Goal: Task Accomplishment & Management: Manage account settings

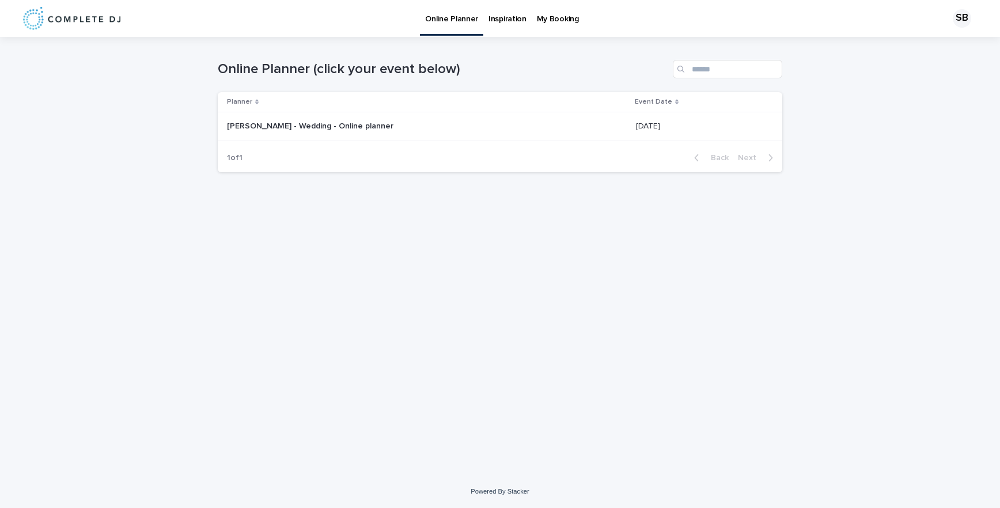
click at [509, 122] on p at bounding box center [371, 127] width 288 height 10
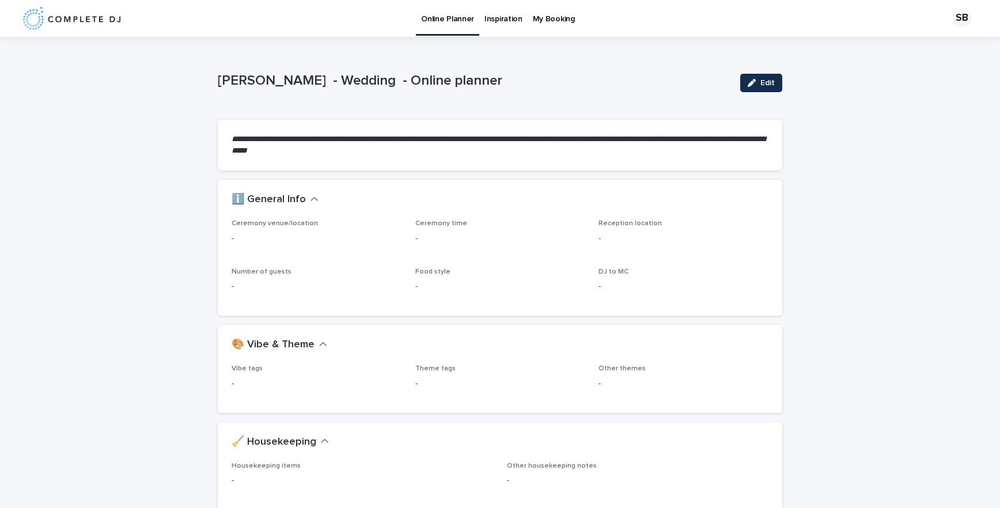
click at [952, 20] on div "SB" at bounding box center [961, 18] width 18 height 18
click at [950, 20] on div at bounding box center [500, 18] width 1000 height 37
click at [750, 78] on button "Edit" at bounding box center [761, 83] width 42 height 18
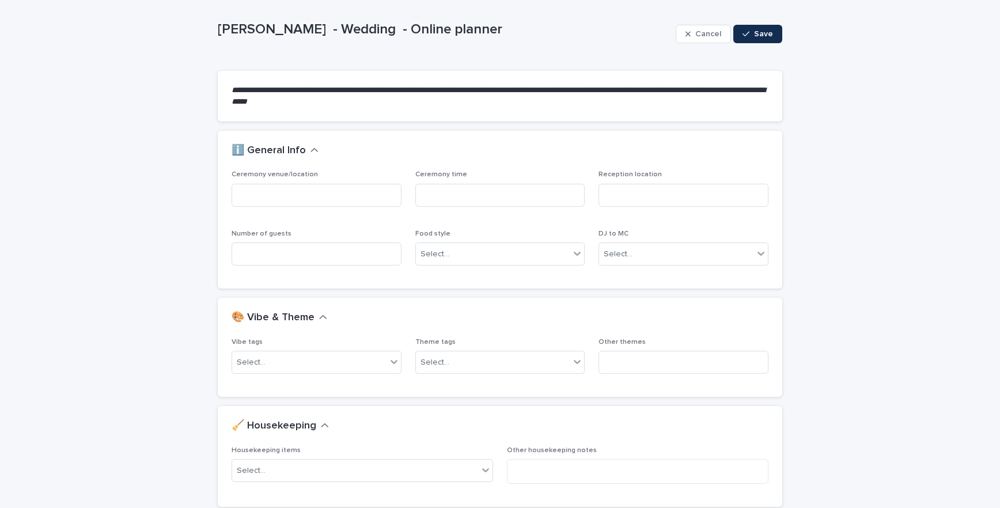
scroll to position [142, 0]
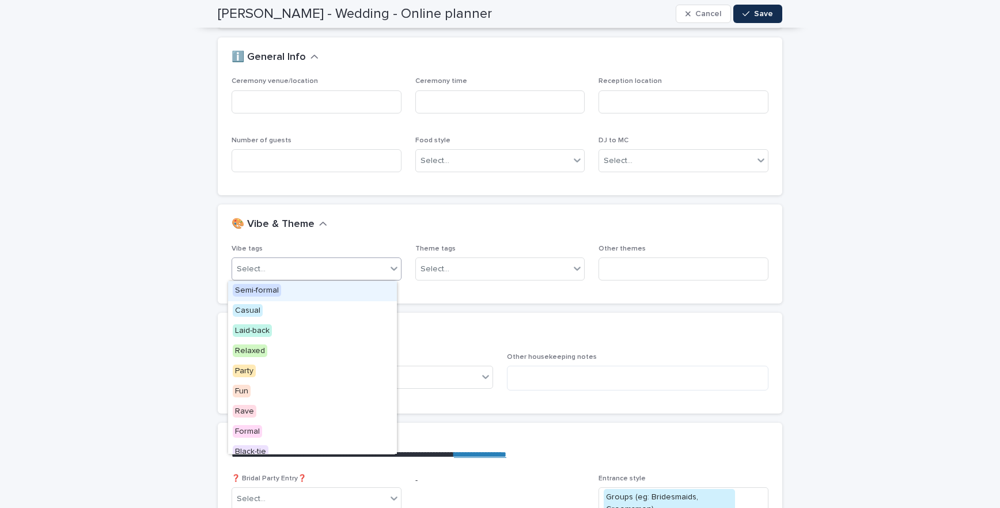
click at [325, 278] on div "Select..." at bounding box center [309, 269] width 154 height 19
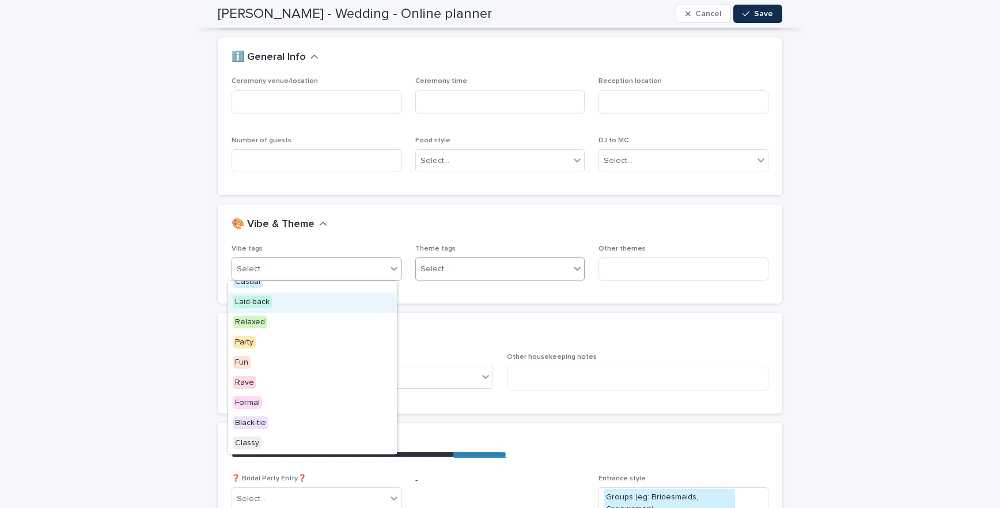
click at [458, 262] on div "Select..." at bounding box center [493, 269] width 154 height 19
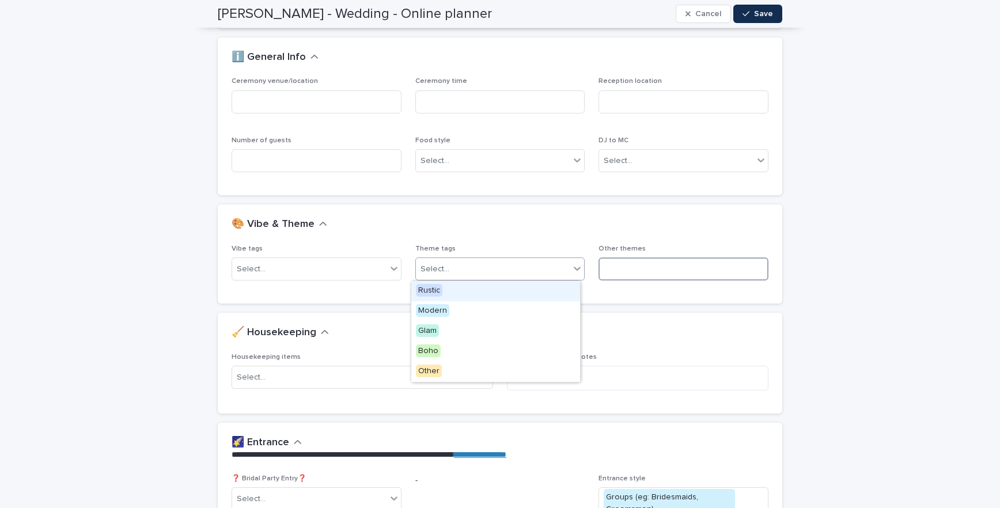
click at [651, 269] on input at bounding box center [683, 268] width 170 height 23
click at [545, 263] on div "Select..." at bounding box center [493, 269] width 154 height 19
drag, startPoint x: 203, startPoint y: 367, endPoint x: 215, endPoint y: 371, distance: 13.5
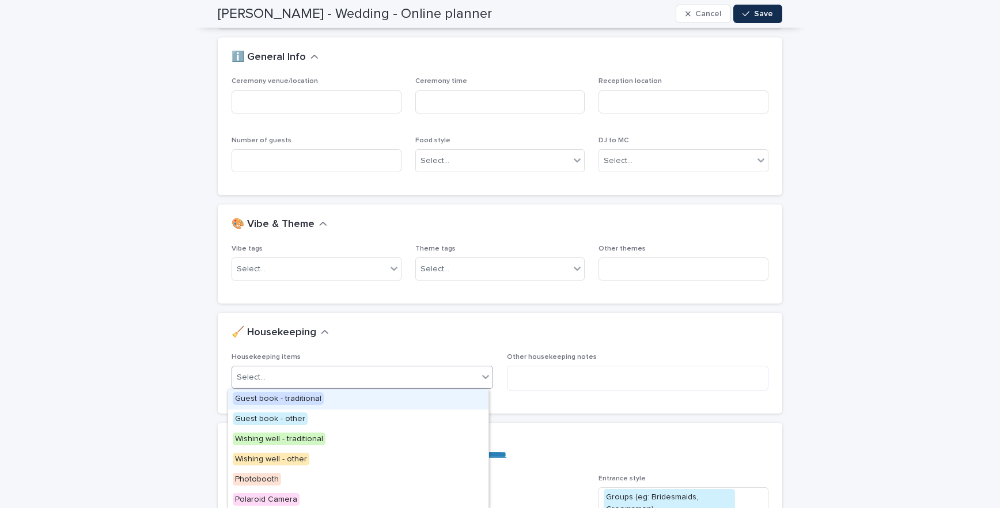
click at [324, 377] on div "Select..." at bounding box center [355, 377] width 246 height 19
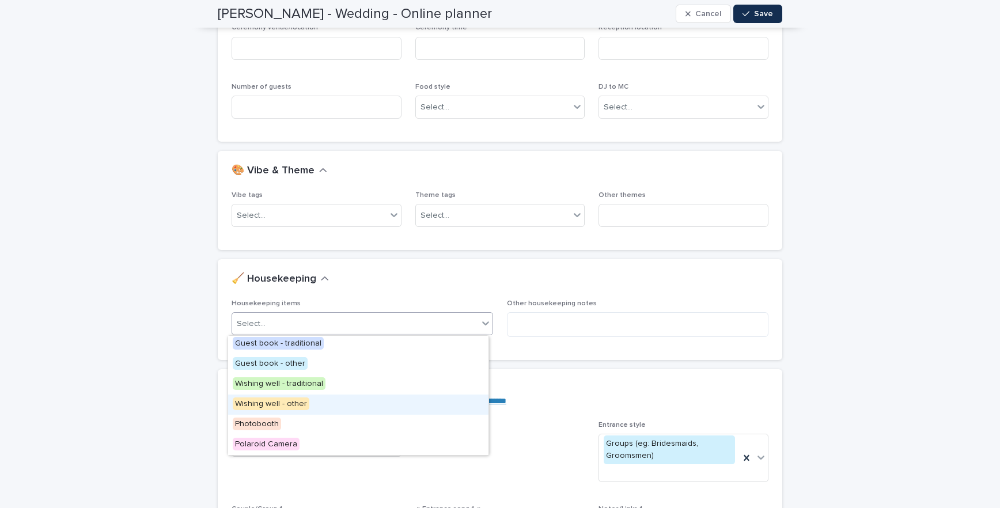
scroll to position [0, 0]
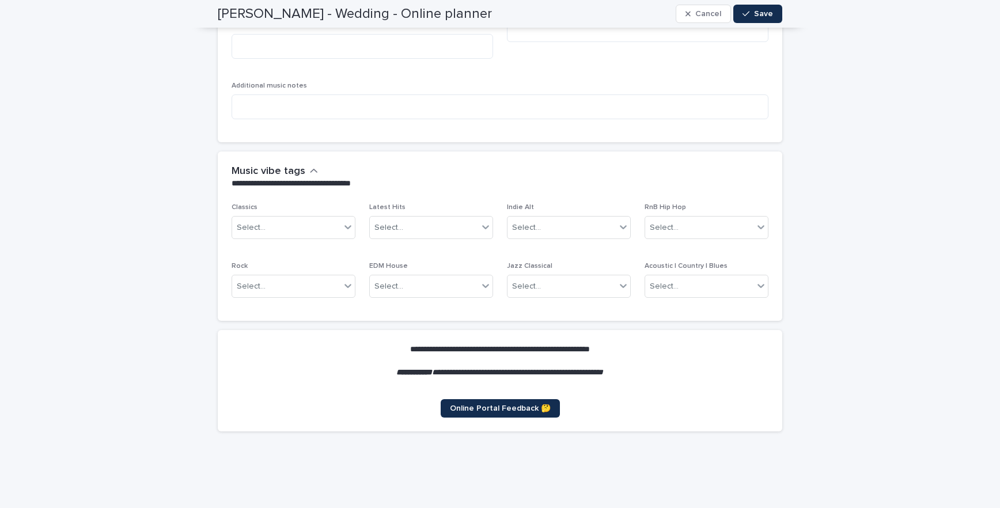
scroll to position [3127, 0]
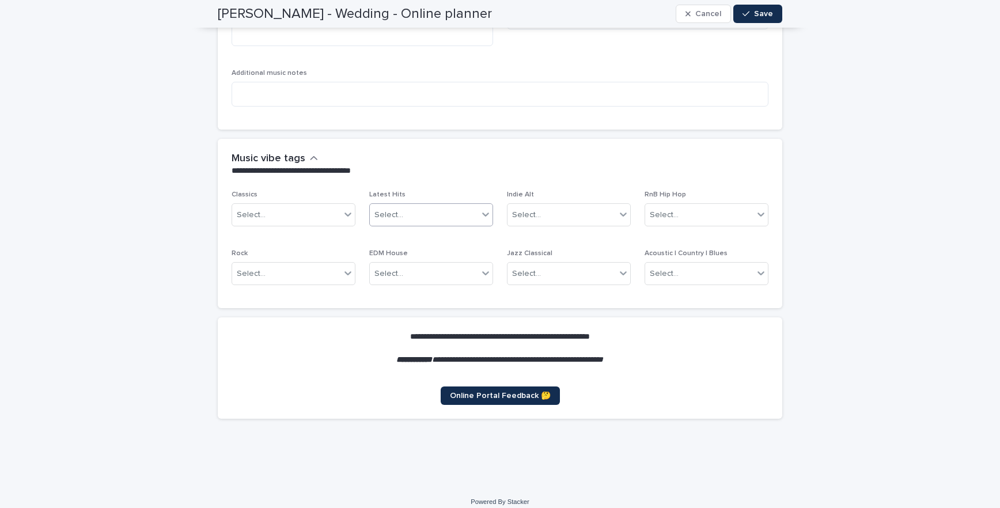
click at [461, 206] on div "Select..." at bounding box center [424, 215] width 108 height 19
click at [543, 208] on div "Select..." at bounding box center [561, 215] width 108 height 19
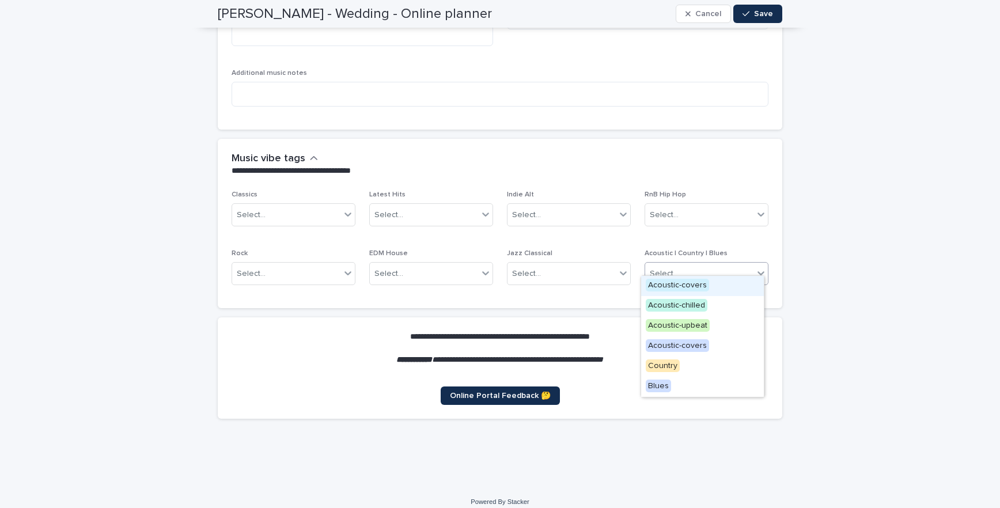
click at [659, 268] on div "Select..." at bounding box center [664, 274] width 29 height 12
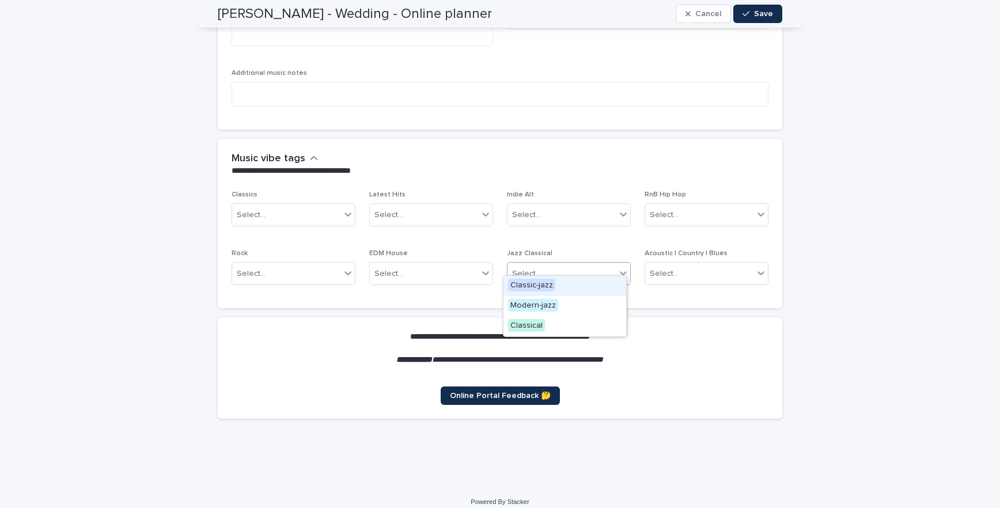
click at [580, 262] on div "Select..." at bounding box center [569, 273] width 124 height 23
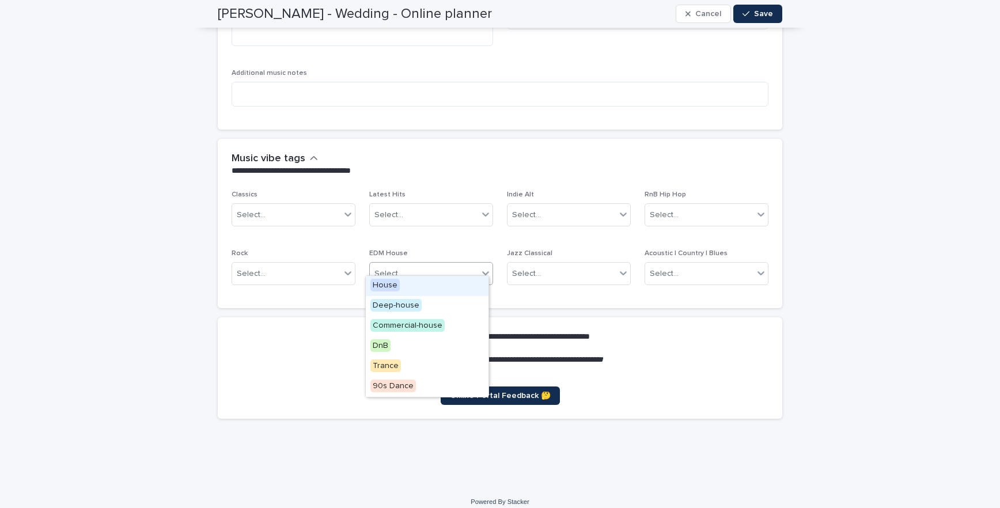
click at [411, 264] on div "Select..." at bounding box center [424, 273] width 108 height 19
click at [297, 264] on div "Select..." at bounding box center [286, 273] width 108 height 19
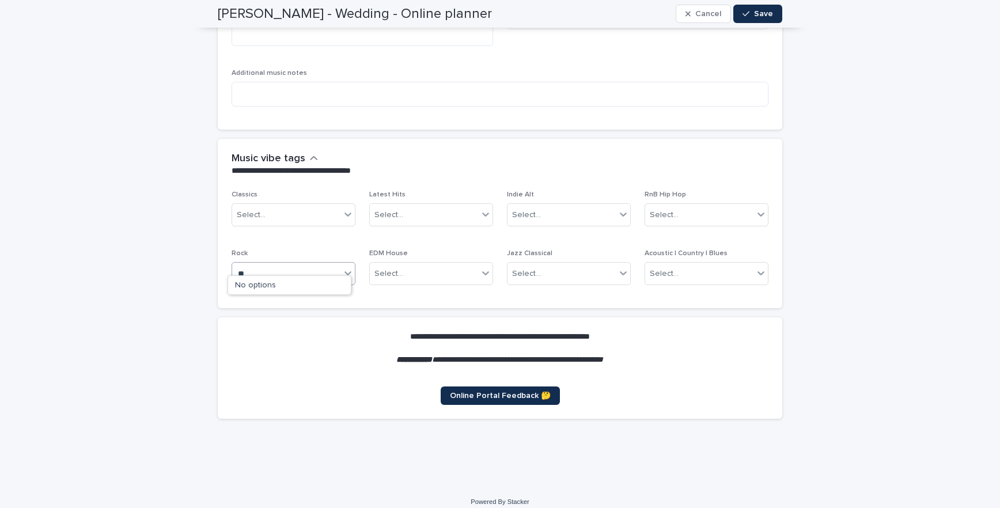
type input "*"
type input "****"
